Goal: Transaction & Acquisition: Purchase product/service

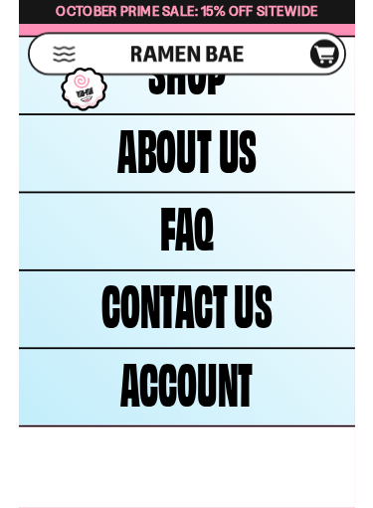
scroll to position [6870, 0]
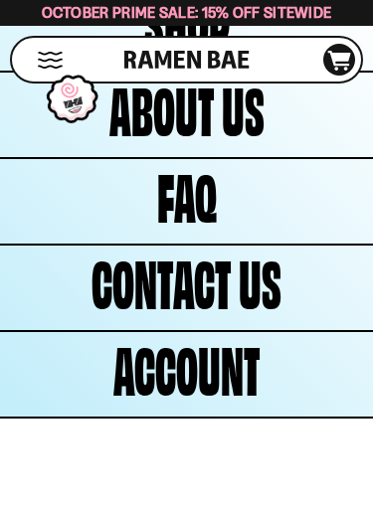
click at [261, 71] on link "Shop" at bounding box center [186, 28] width 373 height 85
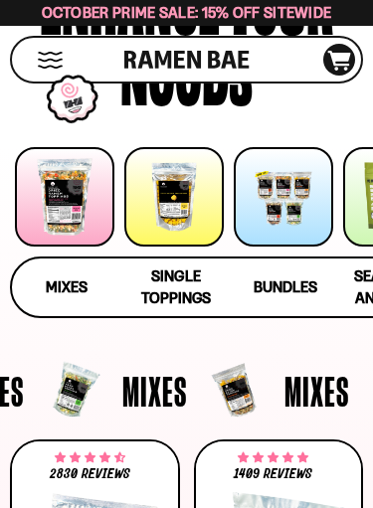
scroll to position [211, 0]
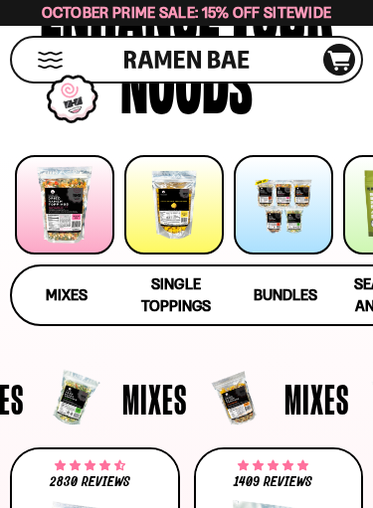
click at [82, 189] on div at bounding box center [64, 204] width 99 height 99
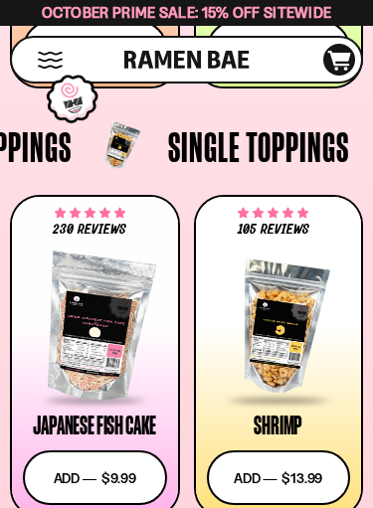
scroll to position [1566, 0]
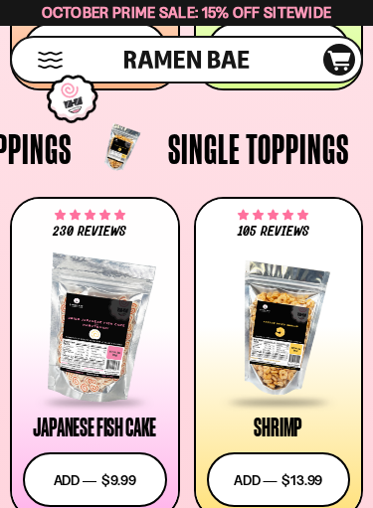
click at [104, 330] on div at bounding box center [95, 330] width 144 height 149
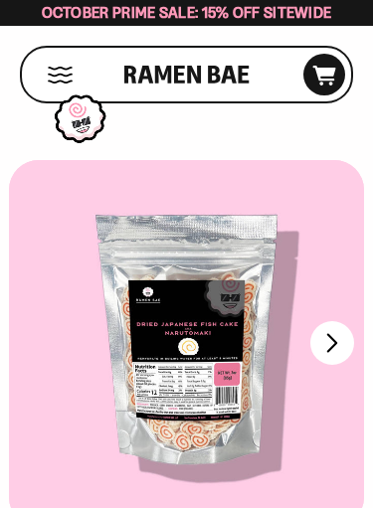
click at [336, 347] on button "FADCB6FD-DFAB-4417-9F21-029242090B77" at bounding box center [332, 343] width 44 height 44
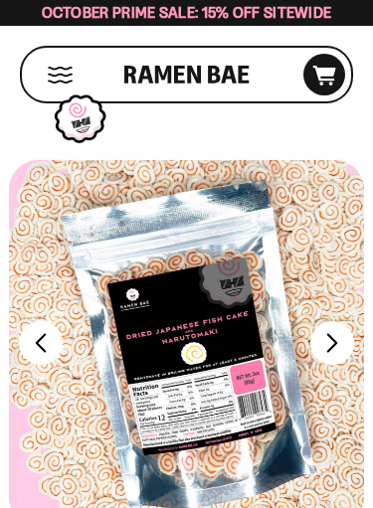
click at [335, 346] on button "FADCB6FD-DFAB-4417-9F21-029242090B77" at bounding box center [332, 343] width 44 height 44
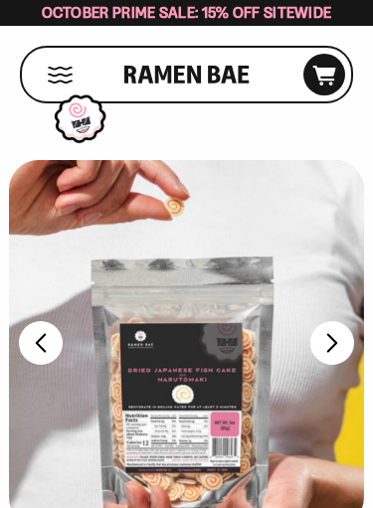
click at [335, 348] on button "FADCB6FD-DFAB-4417-9F21-029242090B77" at bounding box center [332, 343] width 44 height 44
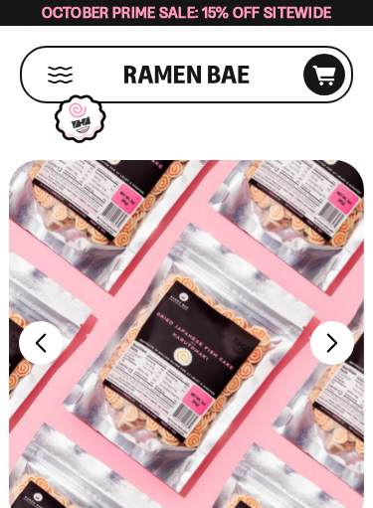
click at [336, 356] on button "FADCB6FD-DFAB-4417-9F21-029242090B77" at bounding box center [332, 343] width 44 height 44
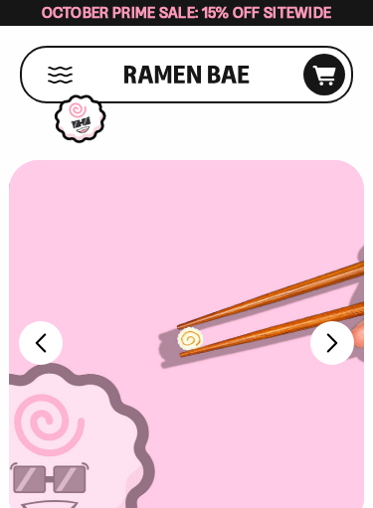
click at [338, 356] on button "FADCB6FD-DFAB-4417-9F21-029242090B77" at bounding box center [332, 343] width 44 height 44
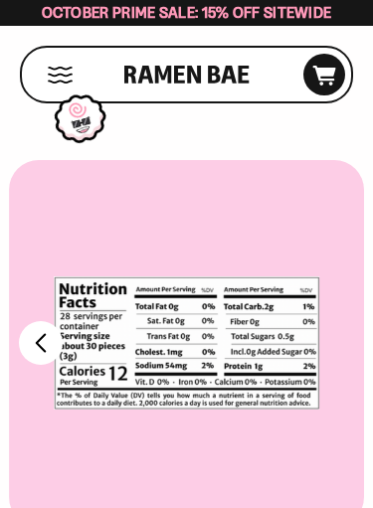
click at [339, 363] on div at bounding box center [186, 343] width 355 height 367
